Goal: Information Seeking & Learning: Learn about a topic

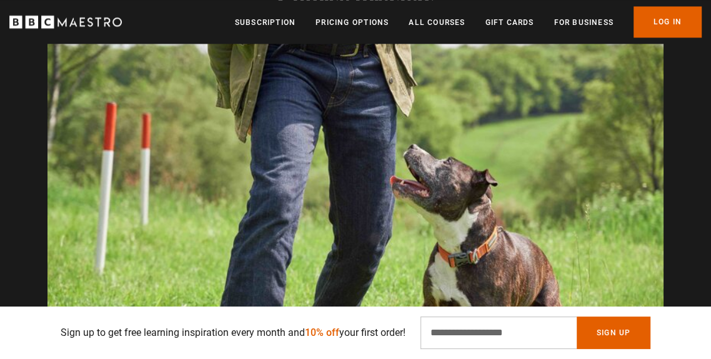
scroll to position [0, 596]
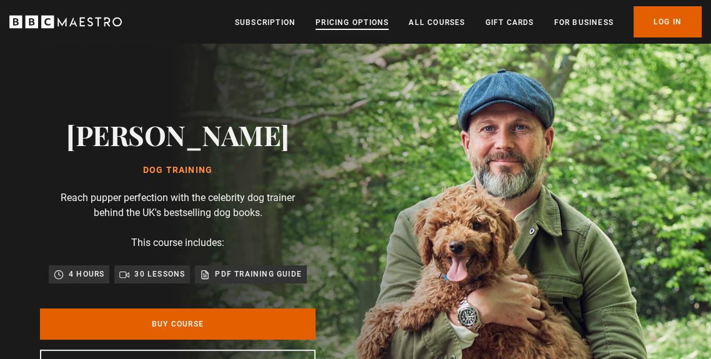
click at [366, 19] on link "Pricing Options" at bounding box center [352, 22] width 73 height 13
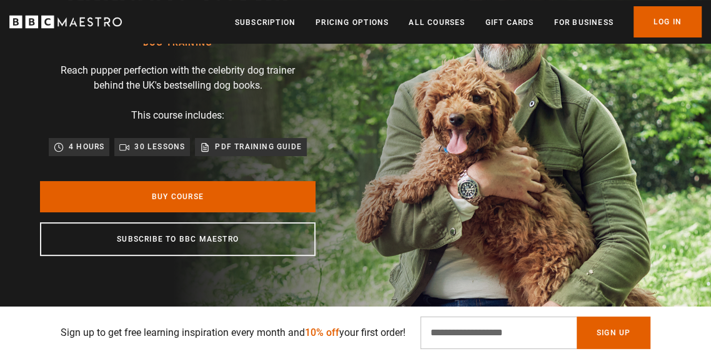
scroll to position [133, 0]
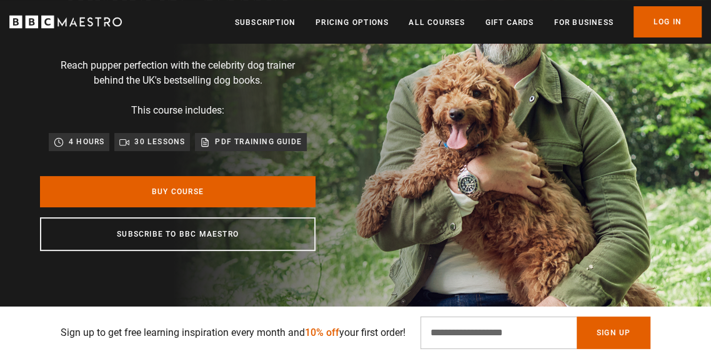
click at [620, 255] on img at bounding box center [399, 118] width 711 height 415
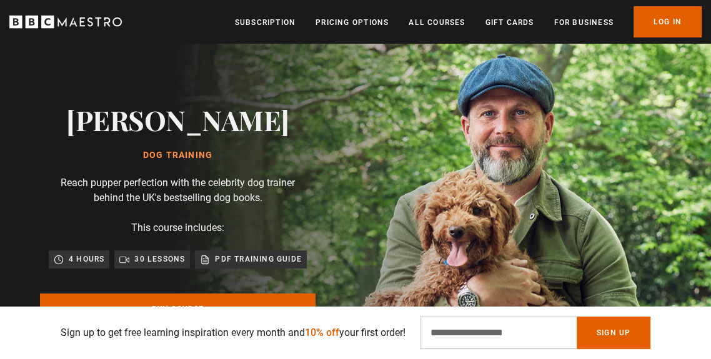
scroll to position [0, 0]
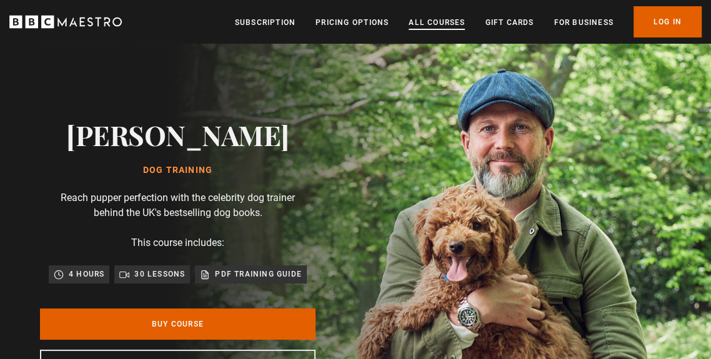
click at [444, 24] on link "All Courses" at bounding box center [437, 22] width 56 height 13
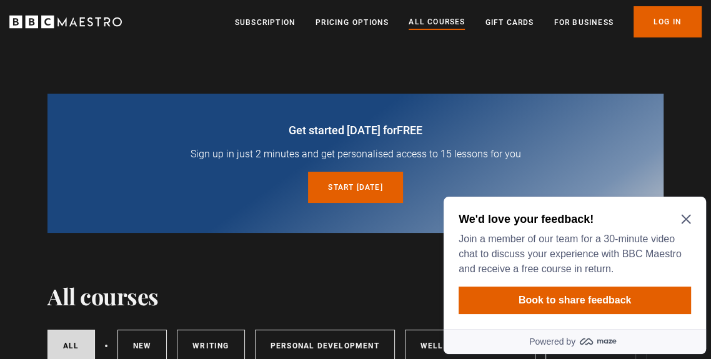
click at [690, 218] on icon "Close Maze Prompt" at bounding box center [686, 219] width 10 height 10
